Goal: Transaction & Acquisition: Register for event/course

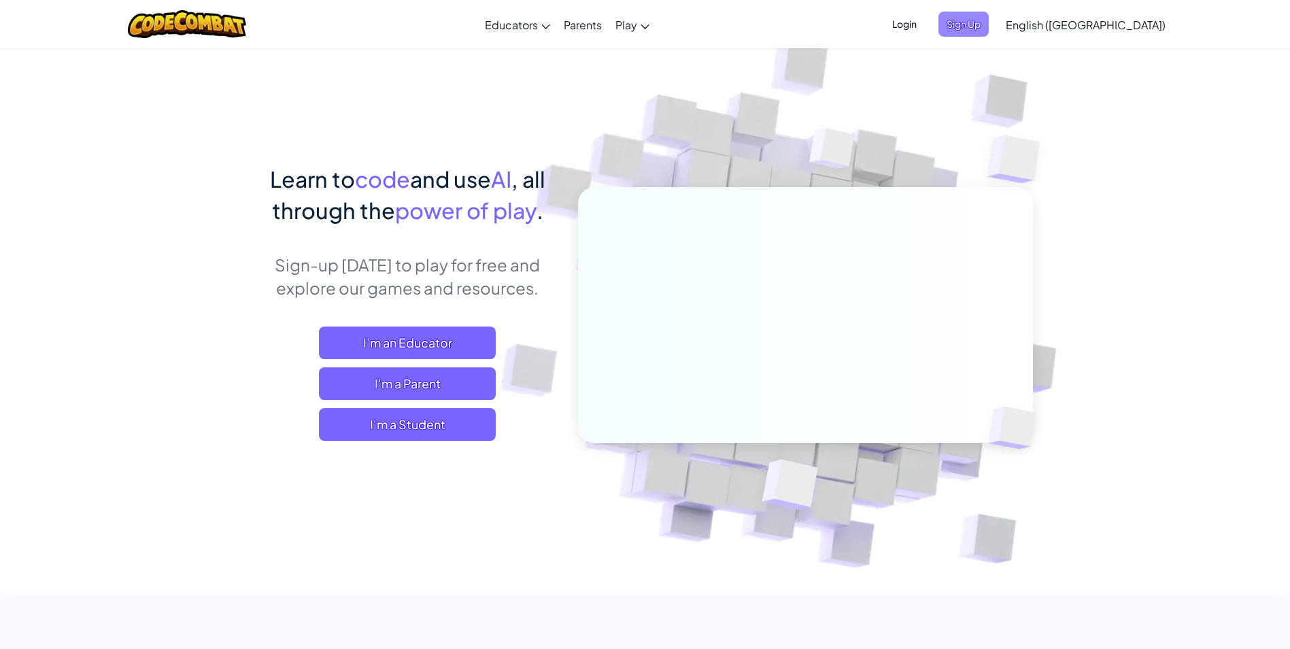
click at [989, 23] on span "Sign Up" at bounding box center [964, 24] width 50 height 25
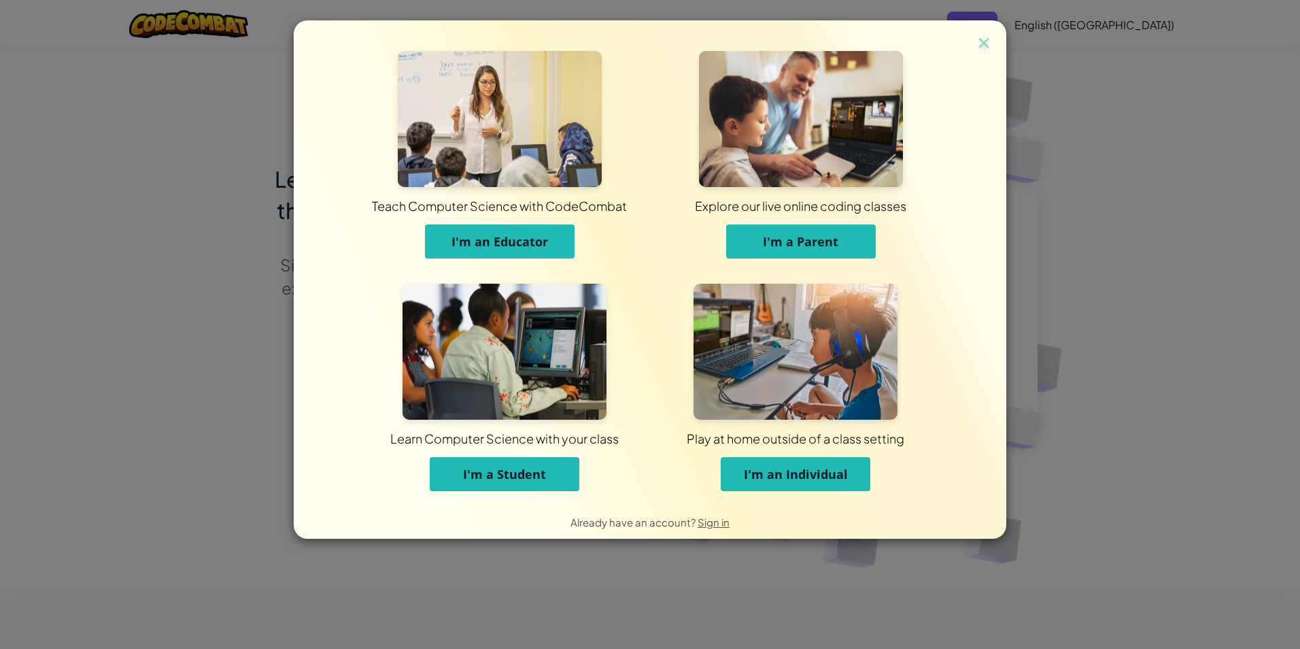
click at [510, 469] on span "I'm a Student" at bounding box center [504, 474] width 83 height 16
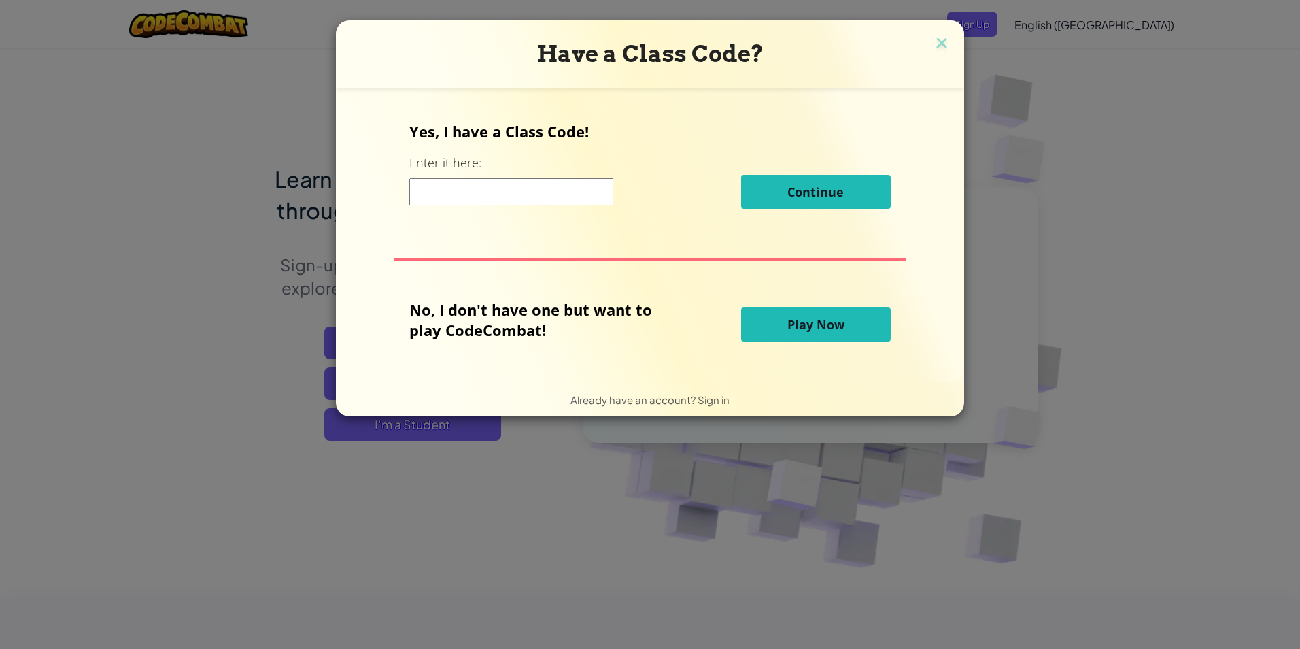
drag, startPoint x: 466, startPoint y: 187, endPoint x: 466, endPoint y: 179, distance: 8.2
click at [466, 187] on input at bounding box center [511, 191] width 204 height 27
click at [466, 189] on input at bounding box center [511, 191] width 204 height 27
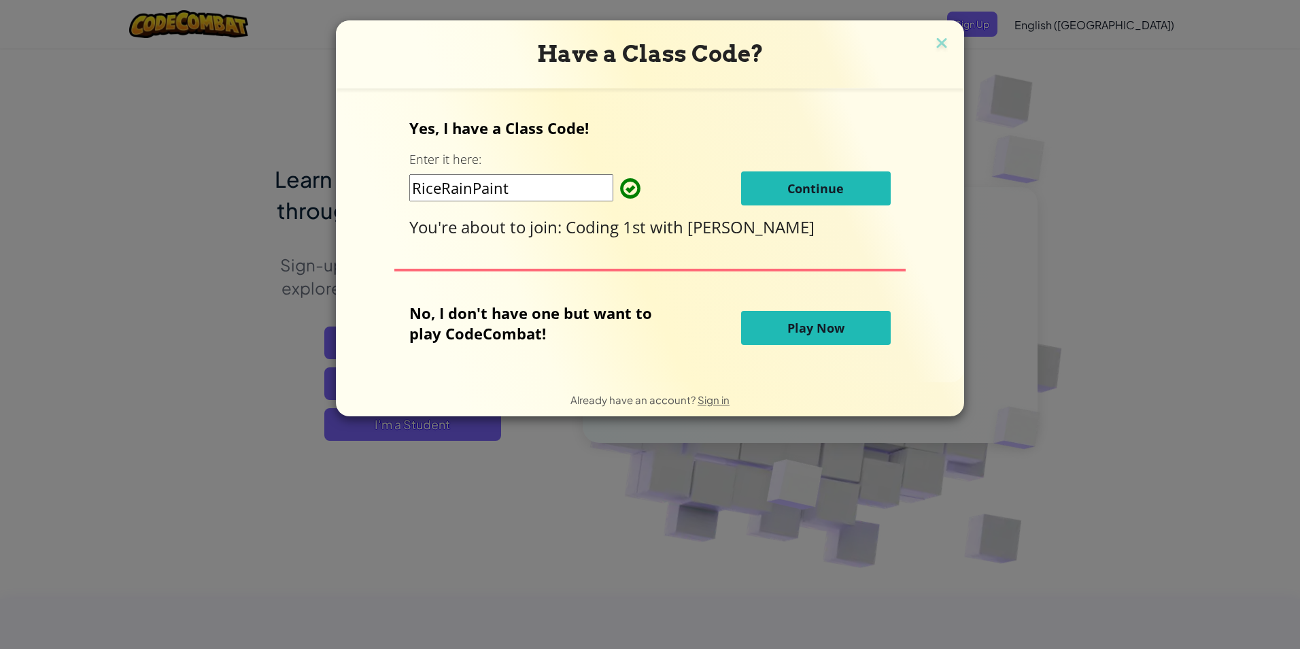
type input "RiceRainPaint"
click at [868, 191] on button "Continue" at bounding box center [816, 188] width 150 height 34
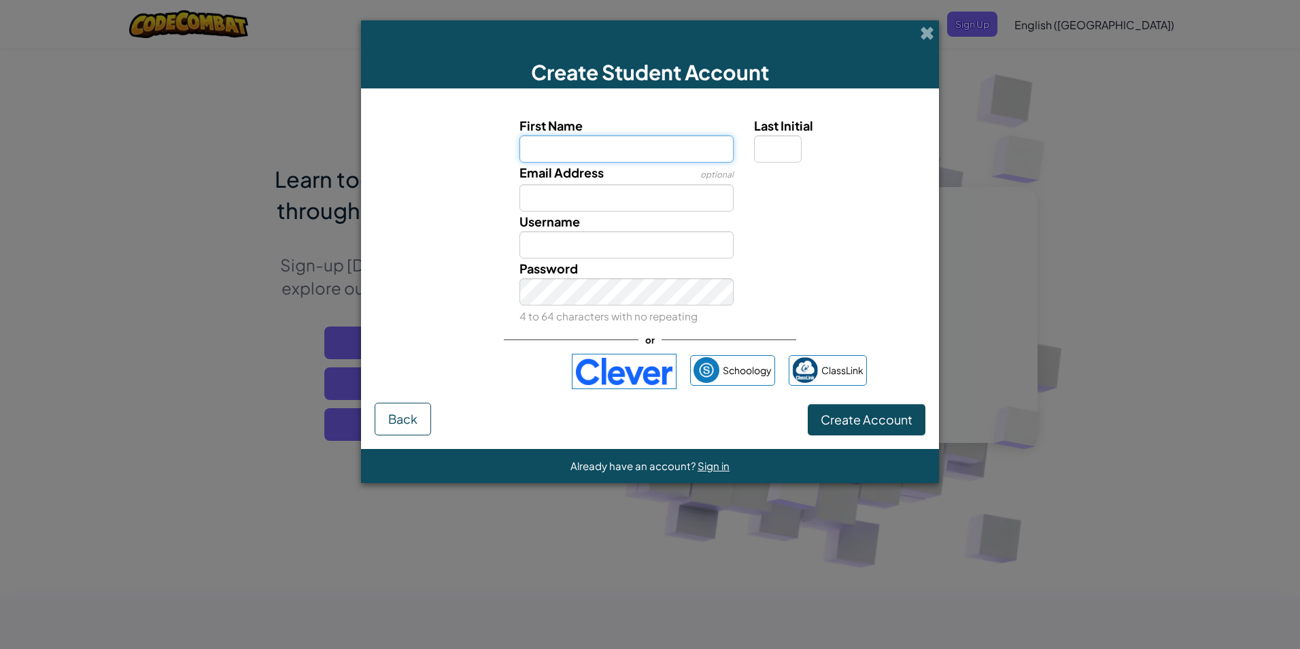
click at [618, 139] on input "First Name" at bounding box center [627, 148] width 215 height 27
type input "J"
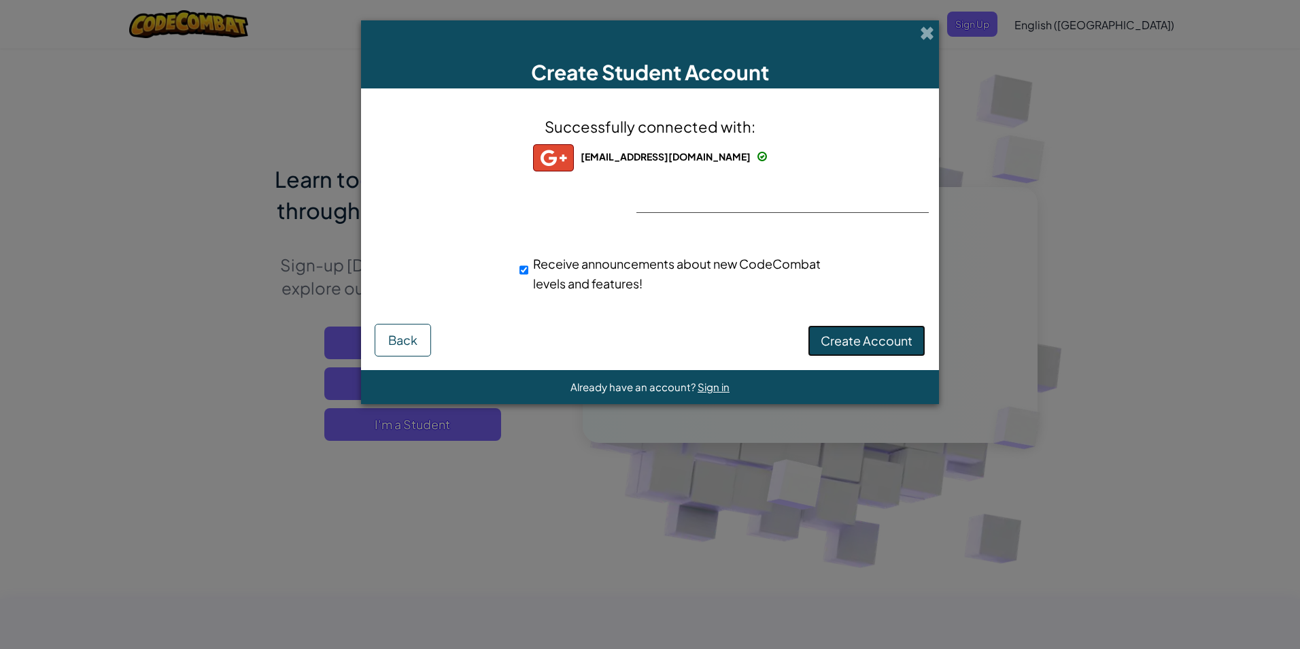
click at [839, 337] on span "Create Account" at bounding box center [867, 341] width 92 height 16
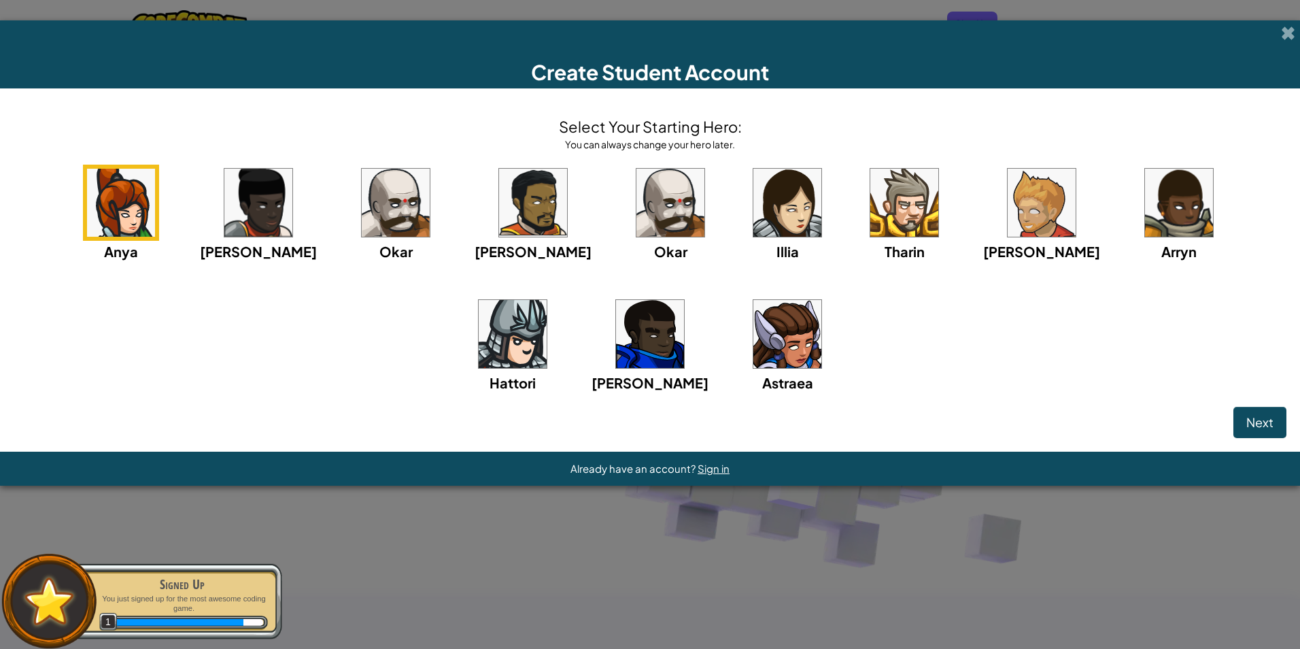
click at [754, 192] on img at bounding box center [788, 203] width 68 height 68
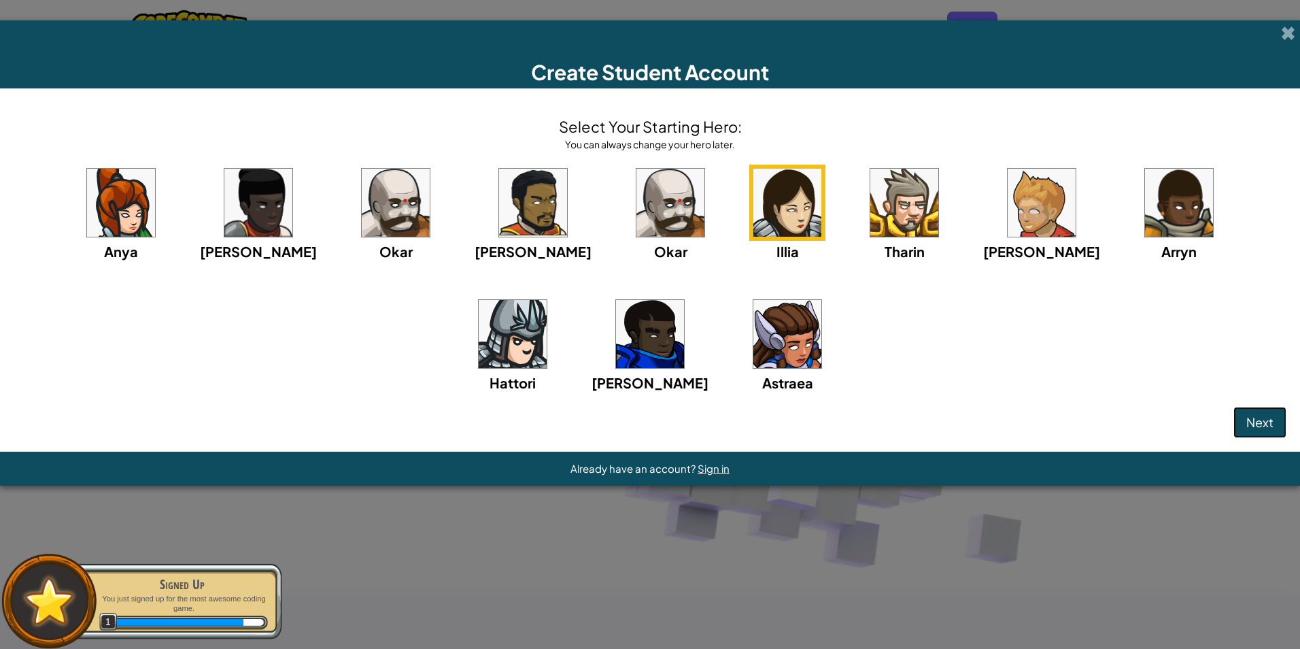
click at [1247, 411] on button "Next" at bounding box center [1260, 422] width 53 height 31
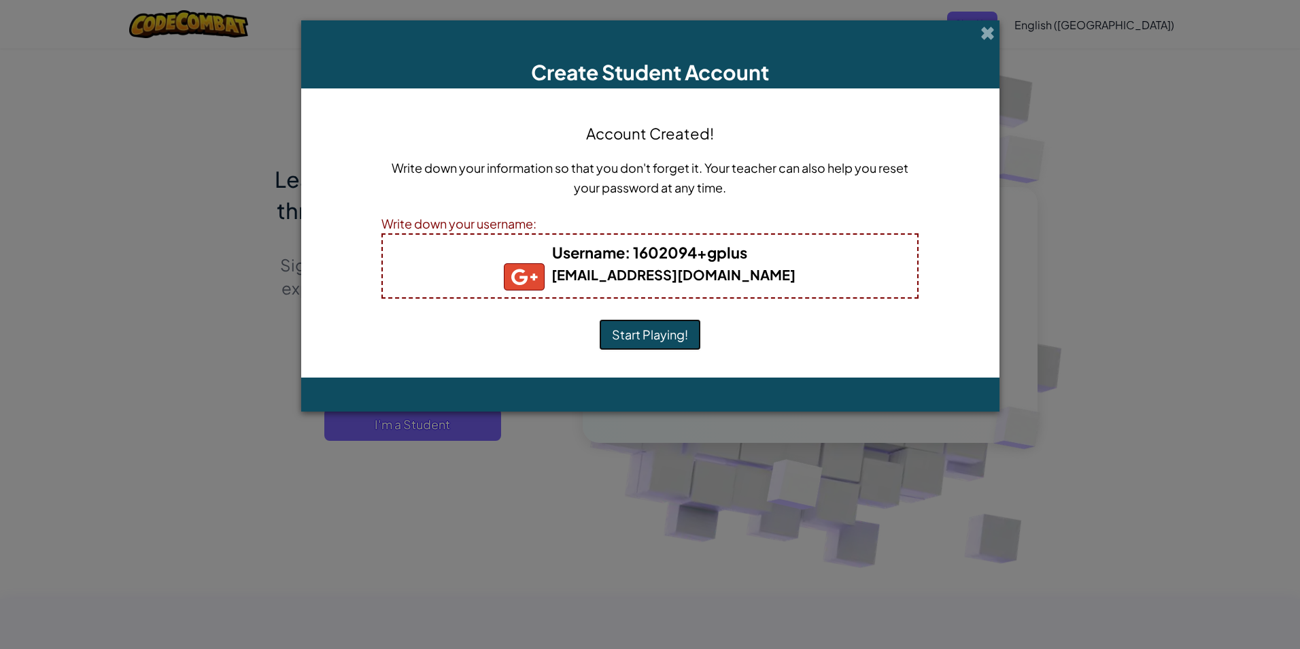
click at [651, 333] on button "Start Playing!" at bounding box center [650, 334] width 102 height 31
